Goal: Find specific fact: Find specific fact

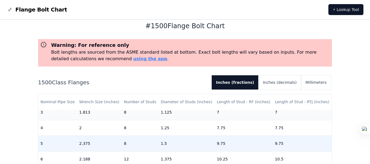
scroll to position [119, 0]
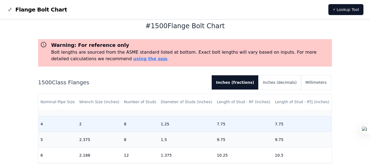
click at [124, 123] on td "8" at bounding box center [140, 124] width 37 height 16
click at [161, 121] on td "1.25" at bounding box center [187, 124] width 56 height 16
click at [218, 123] on td "7.75" at bounding box center [244, 124] width 58 height 16
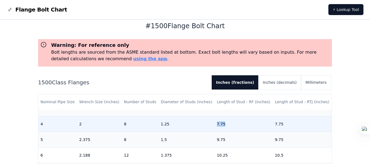
click at [218, 123] on td "7.75" at bounding box center [244, 124] width 58 height 16
click at [273, 122] on td "7.75" at bounding box center [302, 124] width 59 height 16
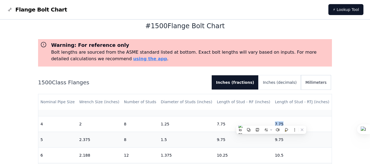
click at [320, 82] on button "Millimeters" at bounding box center [316, 82] width 30 height 14
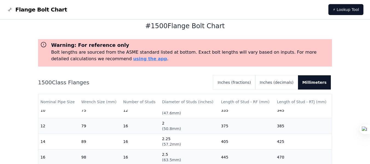
scroll to position [193, 0]
